Goal: Find contact information: Find contact information

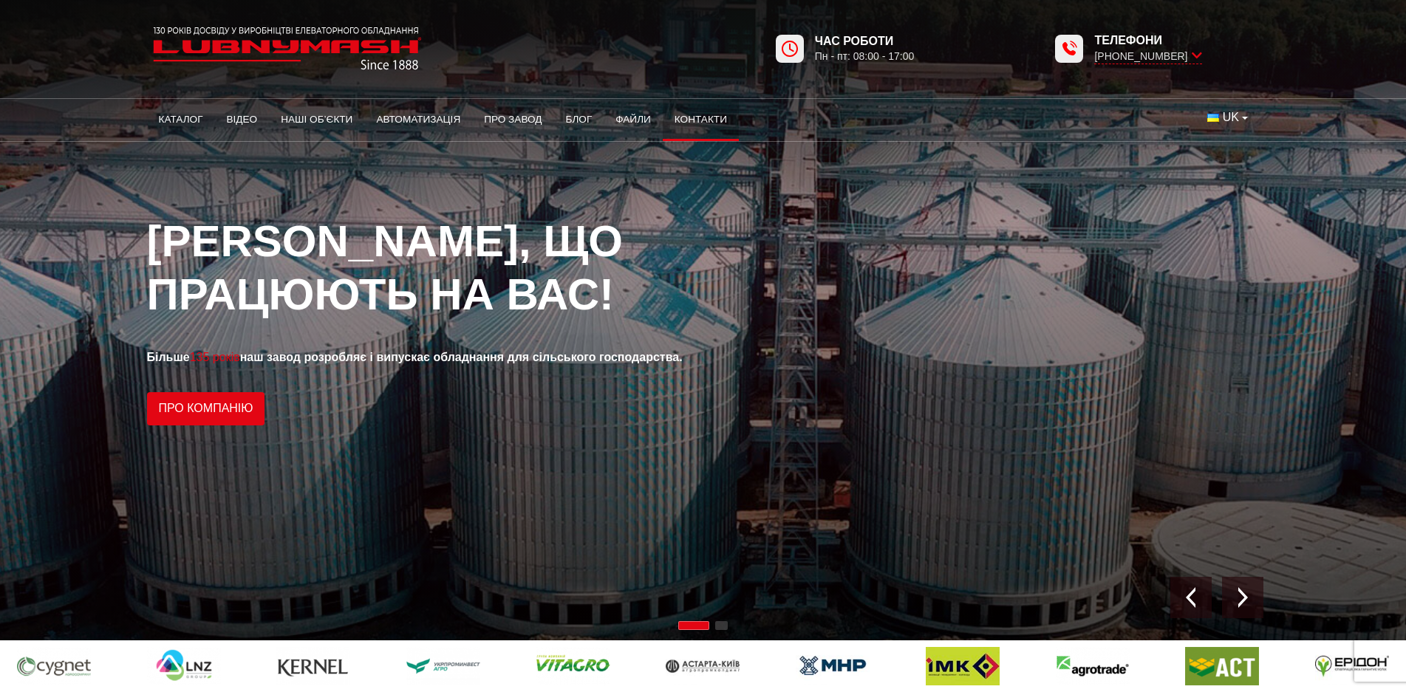
click at [706, 108] on link "Контакти" at bounding box center [701, 119] width 76 height 33
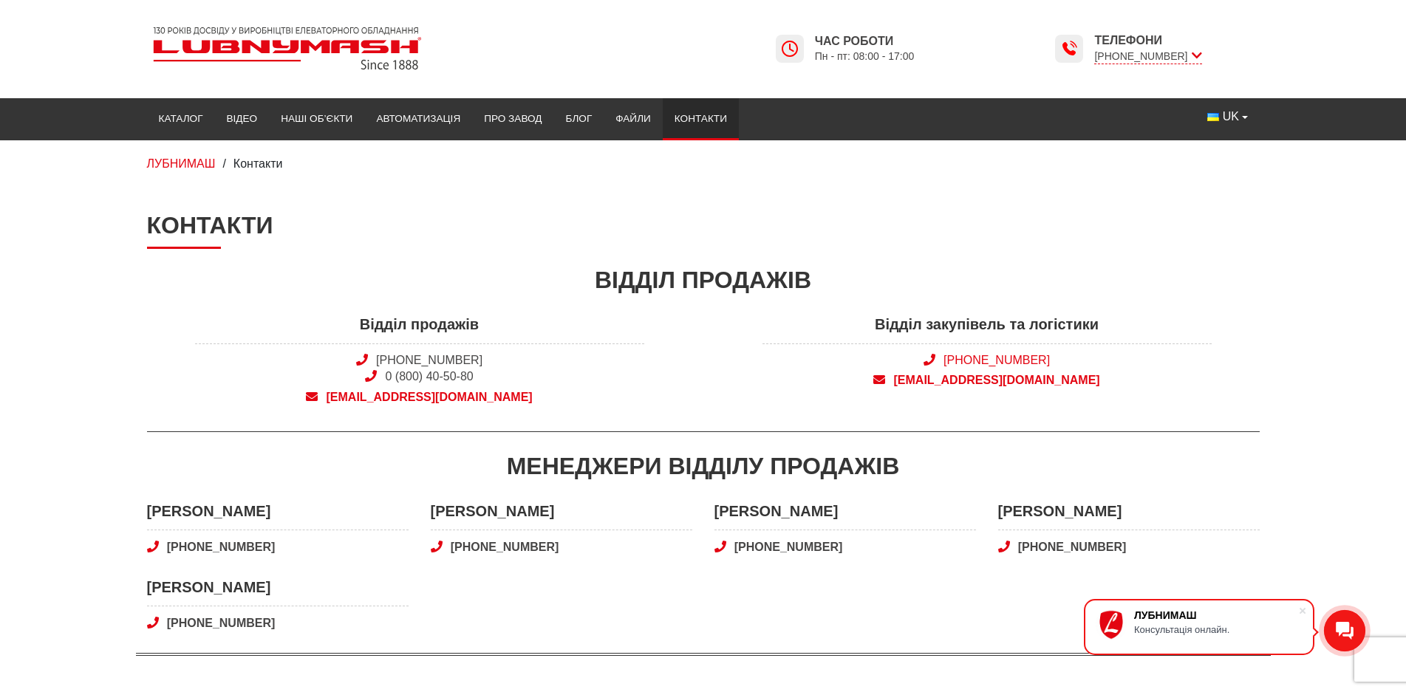
drag, startPoint x: 1059, startPoint y: 354, endPoint x: 945, endPoint y: 363, distance: 114.1
click at [945, 363] on span "[PHONE_NUMBER]" at bounding box center [986, 360] width 449 height 16
copy link "[PHONE_NUMBER]"
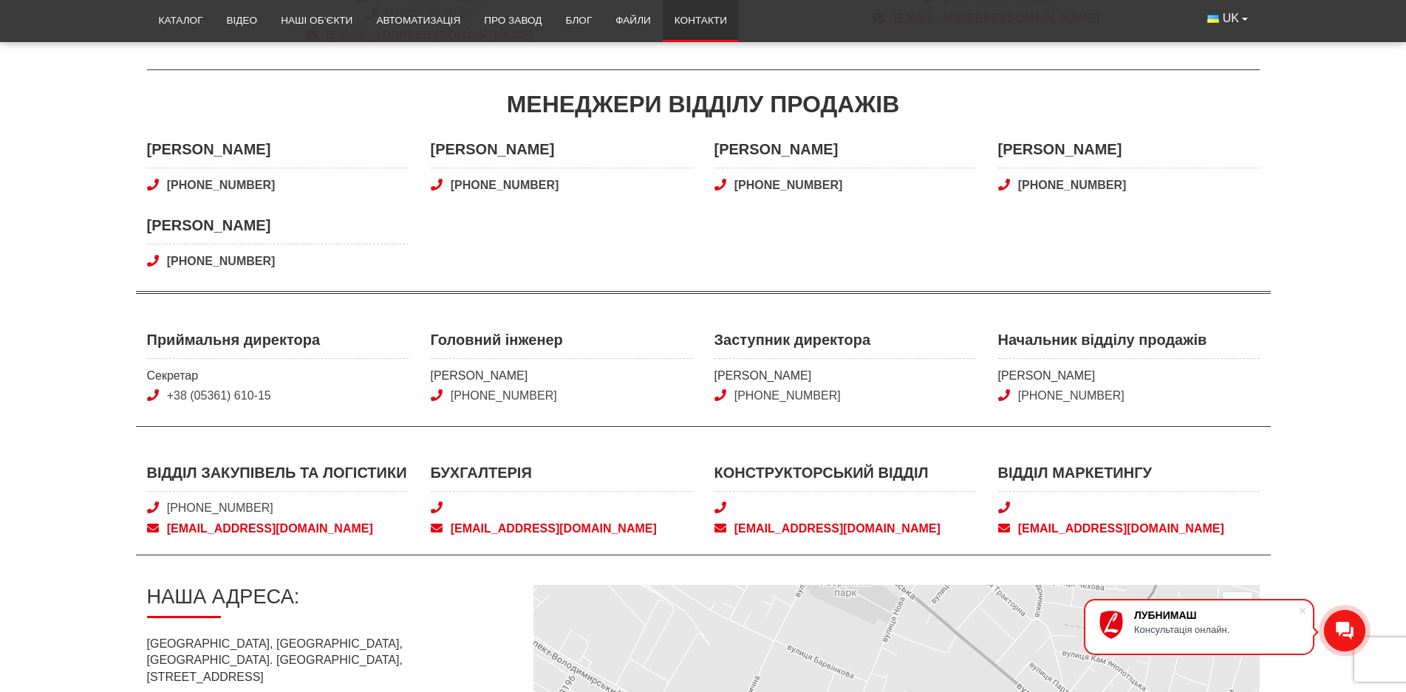
scroll to position [369, 0]
